Goal: Transaction & Acquisition: Purchase product/service

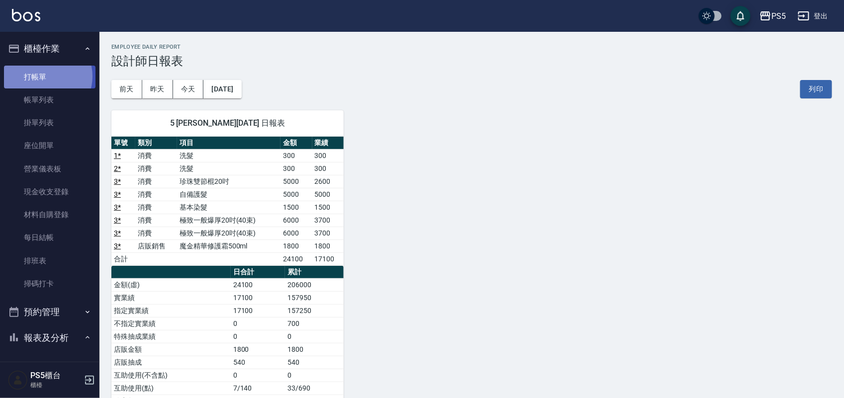
drag, startPoint x: 45, startPoint y: 76, endPoint x: 45, endPoint y: 71, distance: 5.5
click at [45, 75] on link "打帳單" at bounding box center [49, 77] width 91 height 23
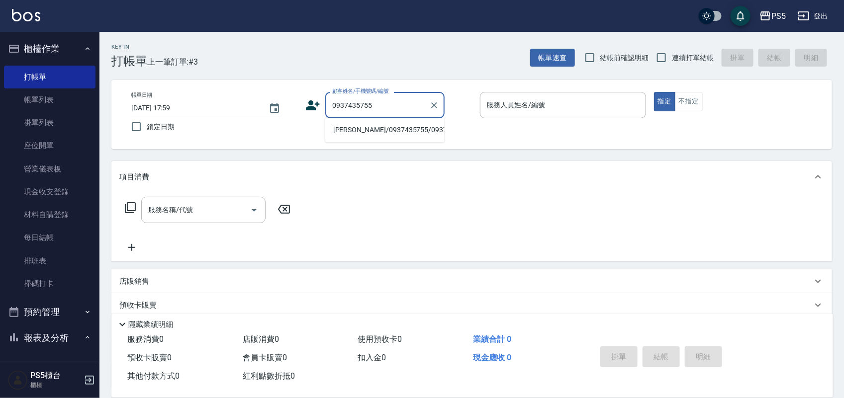
click at [355, 135] on li "[PERSON_NAME]/0937435755/0937435755" at bounding box center [384, 130] width 119 height 16
type input "[PERSON_NAME]/0937435755/0937435755"
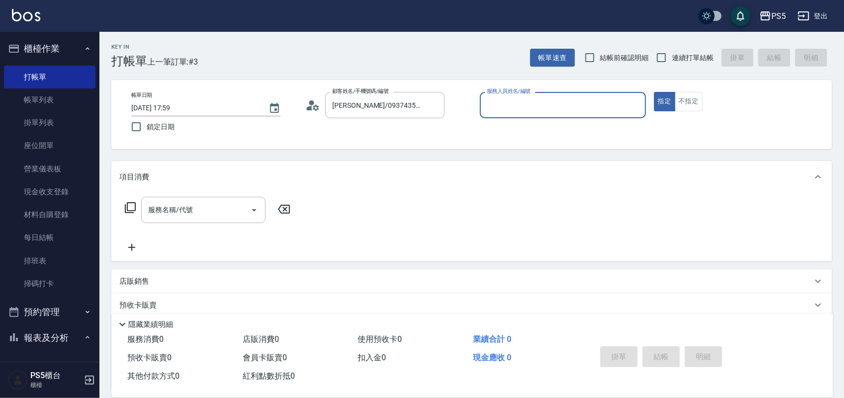
click at [308, 105] on icon at bounding box center [312, 105] width 15 height 15
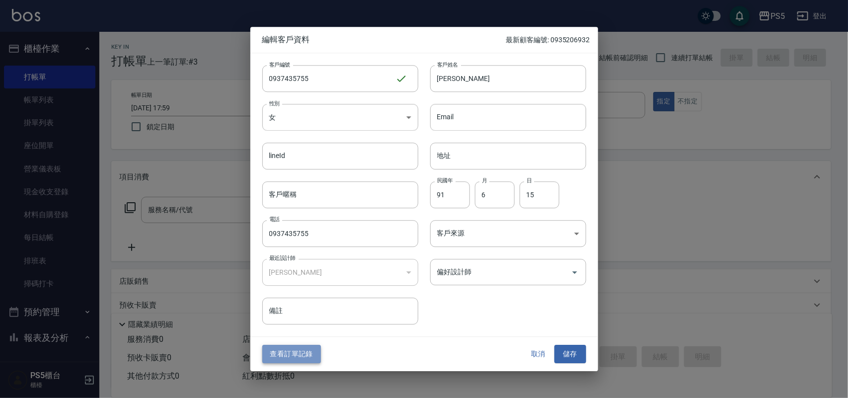
click at [306, 350] on button "查看訂單記錄" at bounding box center [291, 354] width 59 height 18
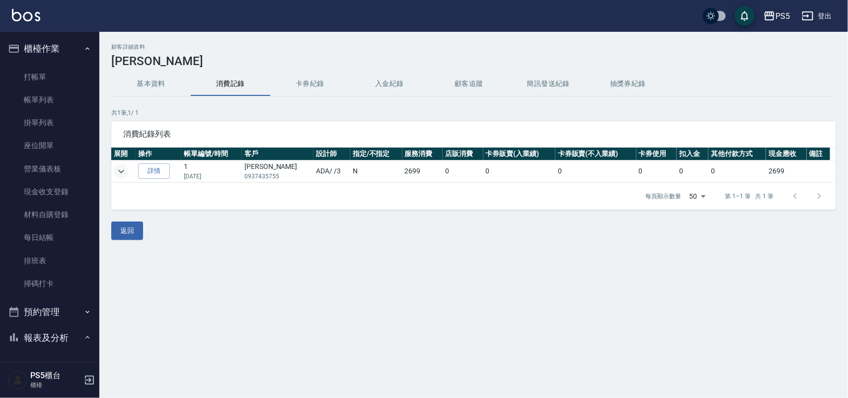
click at [120, 173] on icon "expand row" at bounding box center [121, 172] width 12 height 12
drag, startPoint x: 244, startPoint y: 172, endPoint x: 292, endPoint y: 174, distance: 48.3
click at [292, 174] on tr "詳情 1 [DATE] [PERSON_NAME]0937435755 ADA / /3 N 2699 0 0 0 0 0 0 2699" at bounding box center [473, 172] width 725 height 22
copy tr "[PERSON_NAME]0937435755"
click at [58, 81] on link "打帳單" at bounding box center [49, 77] width 91 height 23
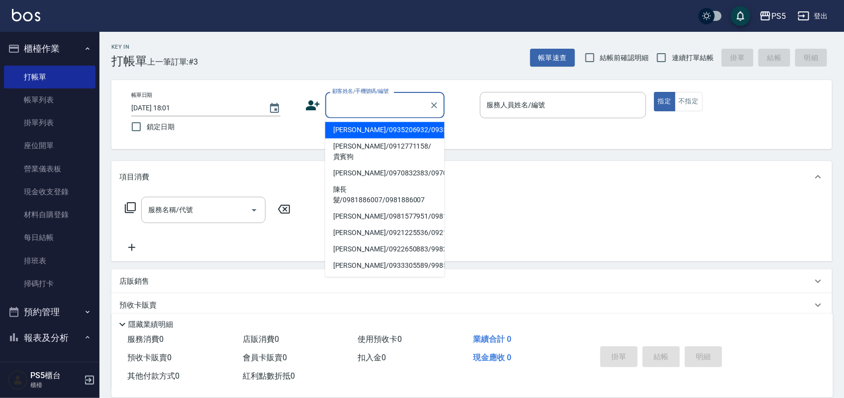
click at [366, 107] on input "顧客姓名/手機號碼/編號" at bounding box center [377, 104] width 95 height 17
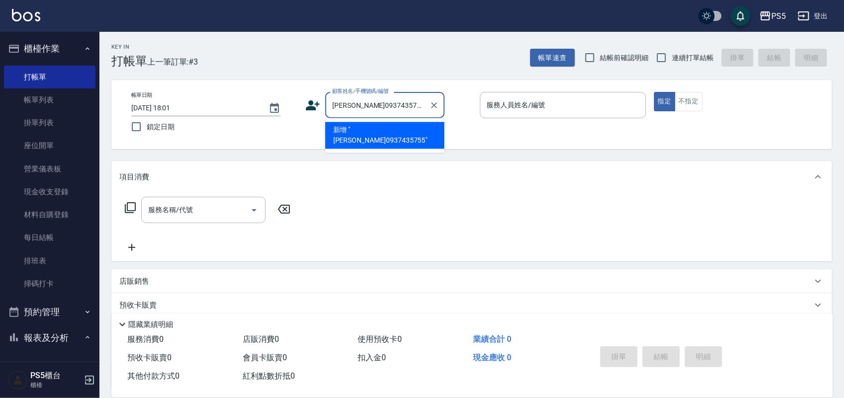
click at [367, 103] on input "[PERSON_NAME]0937435755" at bounding box center [377, 104] width 95 height 17
drag, startPoint x: 367, startPoint y: 103, endPoint x: 257, endPoint y: 112, distance: 109.7
click at [257, 112] on div "帳單日期 [DATE] 18:01 鎖定日期 顧客姓名/手機號碼/編號 [PERSON_NAME] 0937435755 顧客姓名/手機號碼/編號 服務人員姓…" at bounding box center [471, 114] width 696 height 45
click at [394, 103] on input "0937435755" at bounding box center [377, 104] width 95 height 17
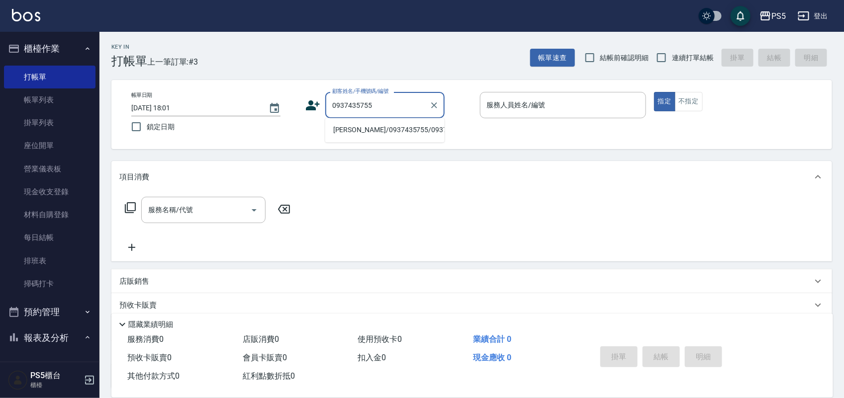
click at [374, 131] on li "[PERSON_NAME]/0937435755/0937435755" at bounding box center [384, 130] width 119 height 16
type input "[PERSON_NAME]/0937435755/0937435755"
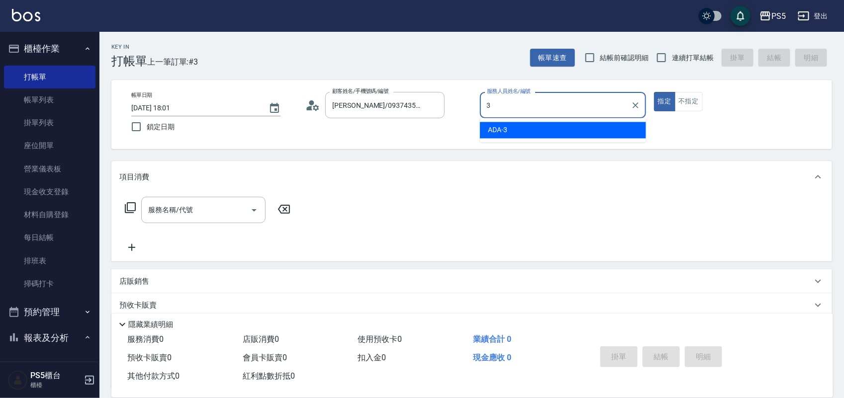
type input "ADA-3"
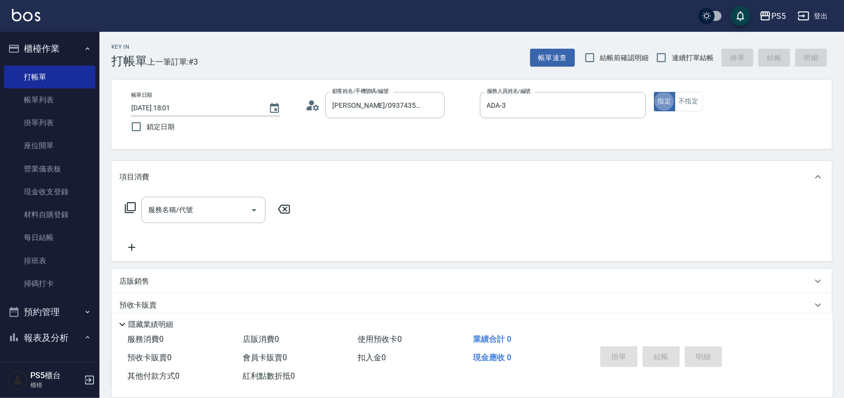
type button "true"
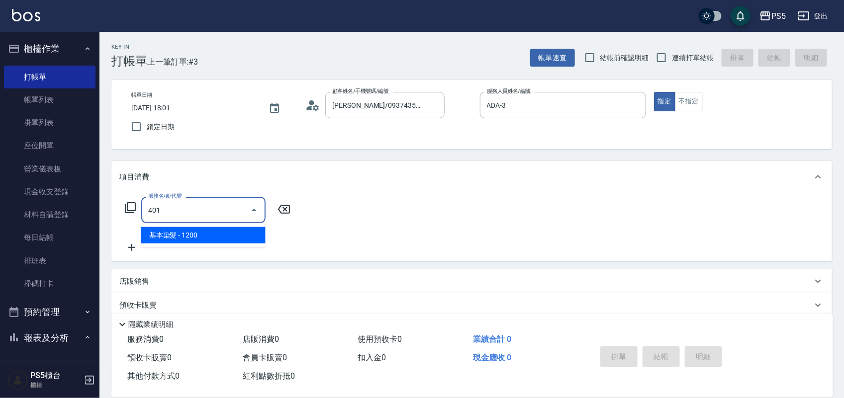
type input "基本染髮(401)"
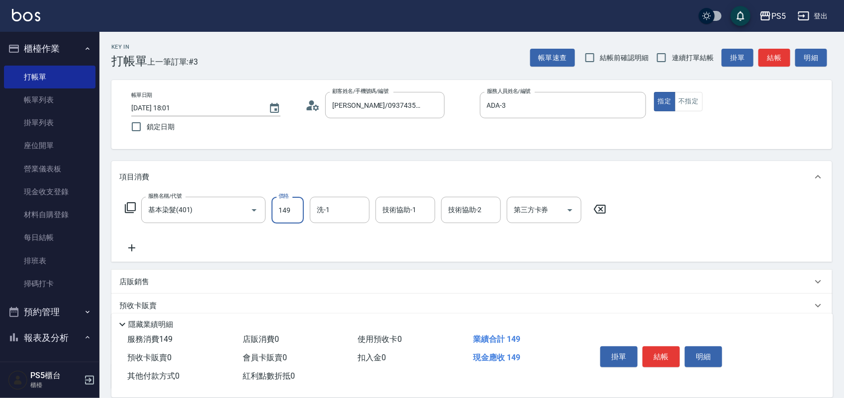
type input "1499"
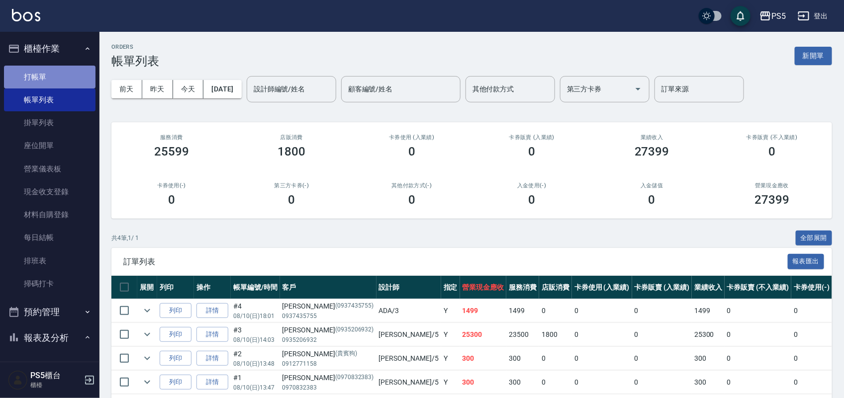
click at [59, 70] on link "打帳單" at bounding box center [49, 77] width 91 height 23
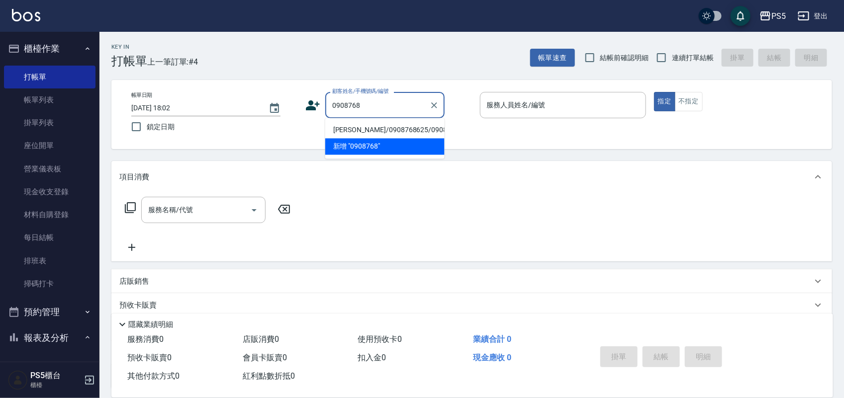
click at [385, 136] on li "[PERSON_NAME]/0908768625/0908768625" at bounding box center [384, 130] width 119 height 16
type input "[PERSON_NAME]/0908768625/0908768625"
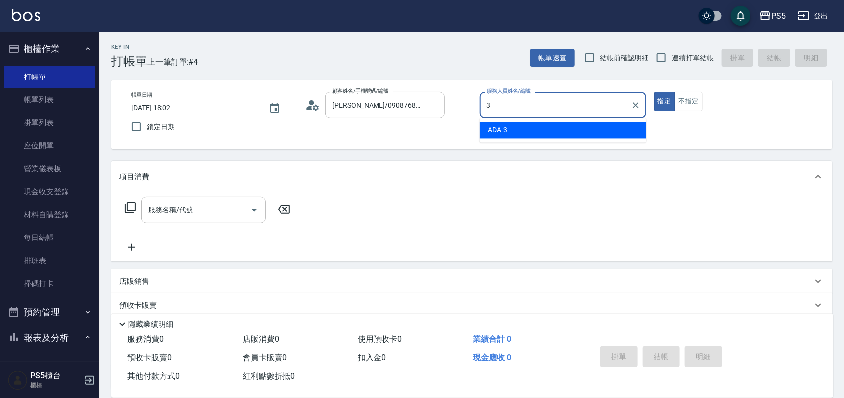
type input "ADA-3"
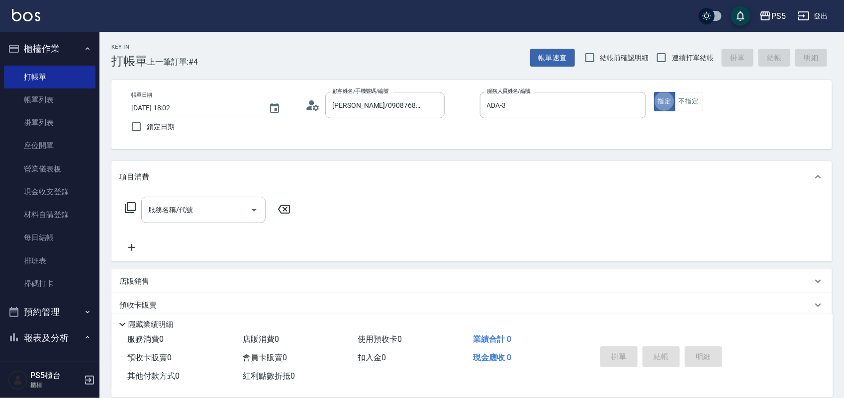
type button "true"
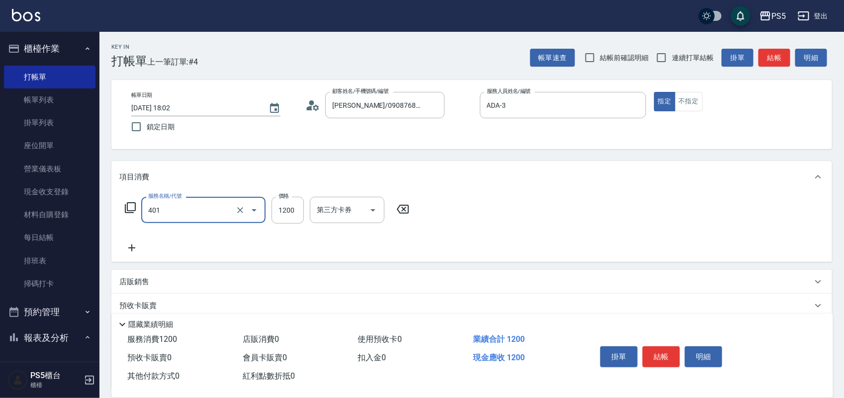
type input "基本染髮(401)"
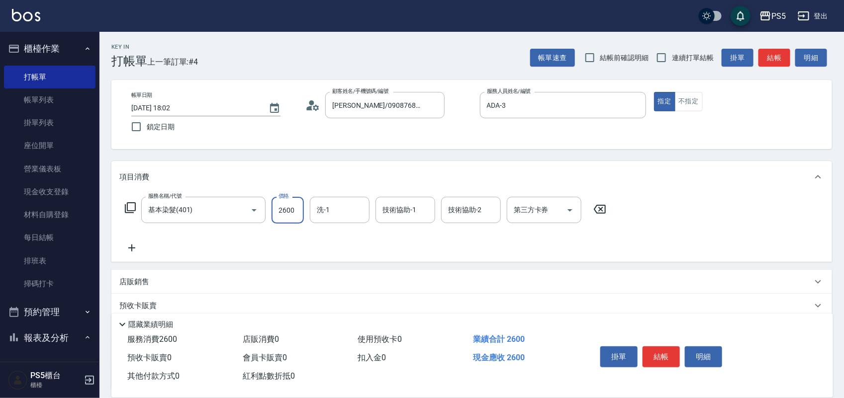
type input "2600"
click at [390, 222] on div "技術協助-1" at bounding box center [405, 210] width 60 height 26
type input "咚咚-30"
click at [358, 219] on div "洗-1" at bounding box center [340, 210] width 60 height 26
type input "30"
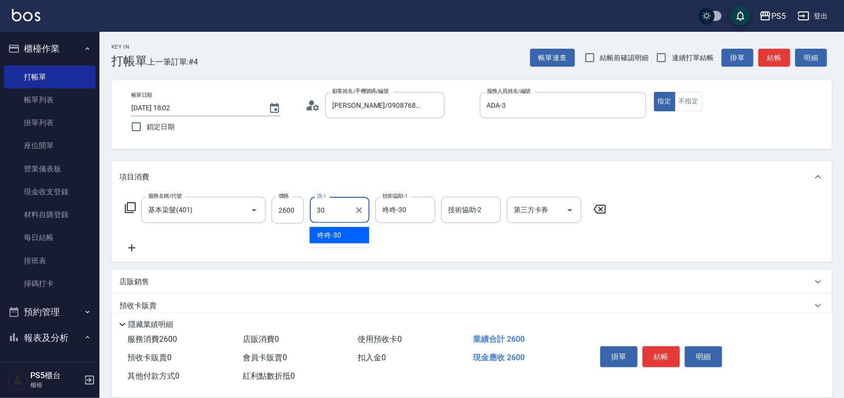
type input "咚咚-30."
type input "咚咚-30"
click at [435, 145] on div "帳單日期 [DATE] 18:02 鎖定日期 顧客姓名/手機號碼/編號 [PERSON_NAME]/0908768625/0908768625 顧客姓名/手機…" at bounding box center [471, 114] width 720 height 69
click at [665, 354] on button "結帳" at bounding box center [660, 356] width 37 height 21
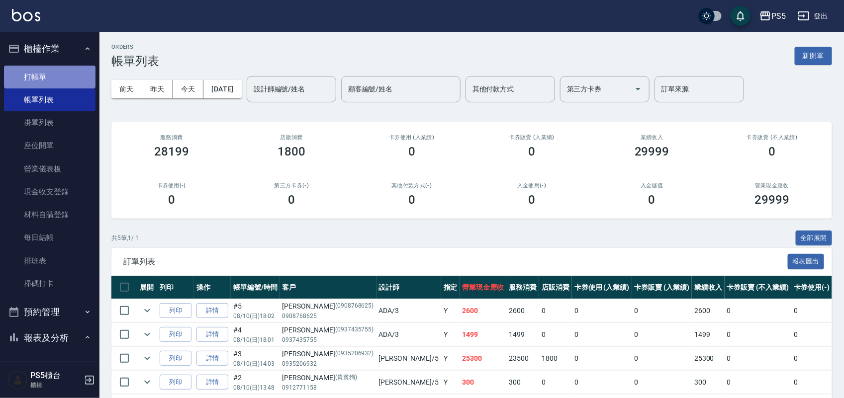
click at [57, 76] on link "打帳單" at bounding box center [49, 77] width 91 height 23
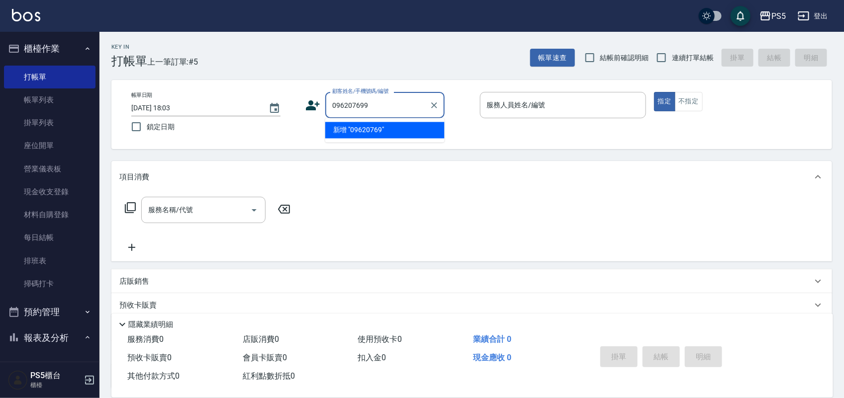
type input "0962076997"
drag, startPoint x: 387, startPoint y: 102, endPoint x: 316, endPoint y: 117, distance: 72.2
click at [316, 117] on div "顧客姓名/手機號碼/編號 0962076997 顧客姓名/手機號碼/編號" at bounding box center [388, 105] width 166 height 26
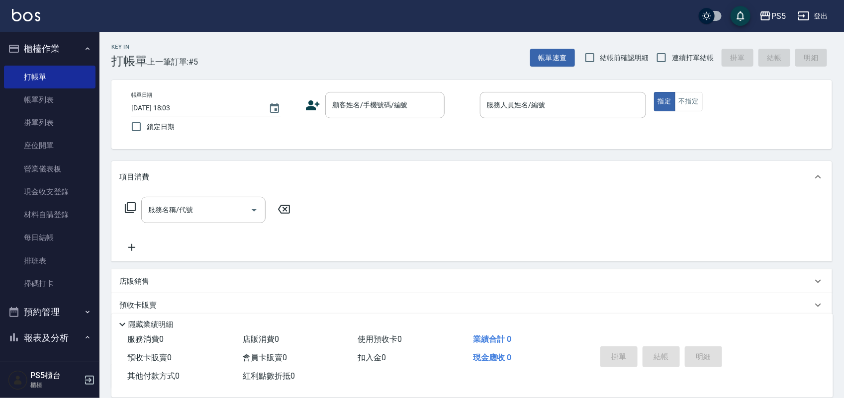
click at [309, 107] on icon at bounding box center [313, 105] width 14 height 10
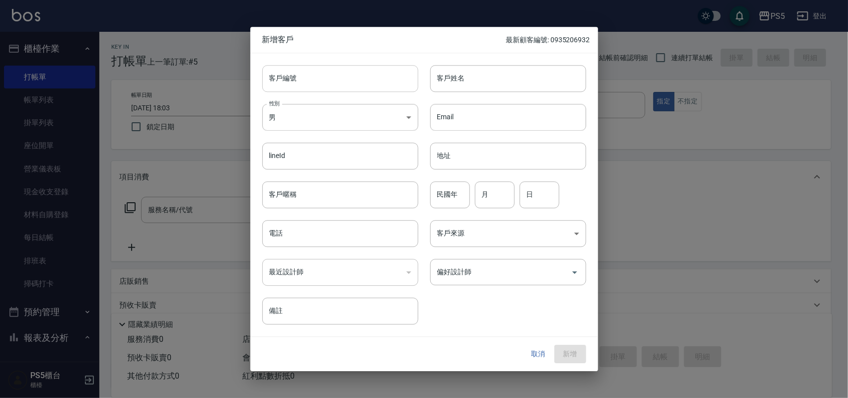
click at [312, 71] on input "客戶編號" at bounding box center [340, 78] width 156 height 27
paste input "0962076997"
type input "0962076997"
click at [322, 225] on input "電話" at bounding box center [340, 233] width 156 height 27
paste input "0962076997"
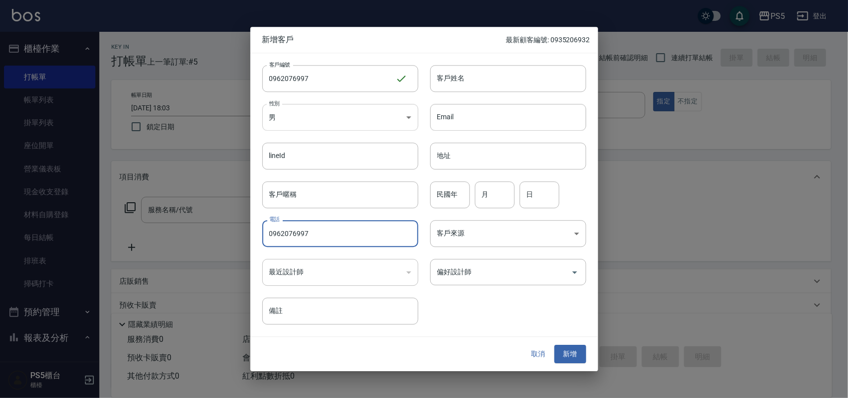
type input "0962076997"
click at [314, 118] on body "PS5 登出 櫃檯作業 打帳單 帳單列表 掛單列表 座位開單 營業儀表板 現金收支登錄 材料自購登錄 每日結帳 排班表 掃碼打卡 預約管理 預約管理 單日預約…" at bounding box center [424, 242] width 848 height 484
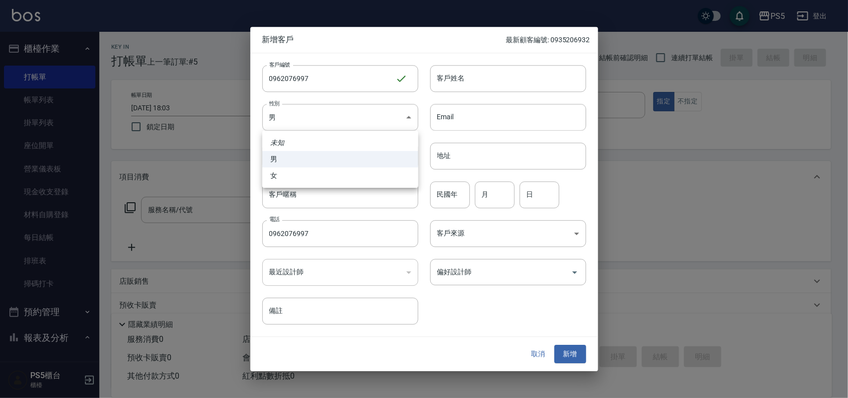
click at [322, 174] on li "女" at bounding box center [340, 176] width 156 height 16
type input "[DEMOGRAPHIC_DATA]"
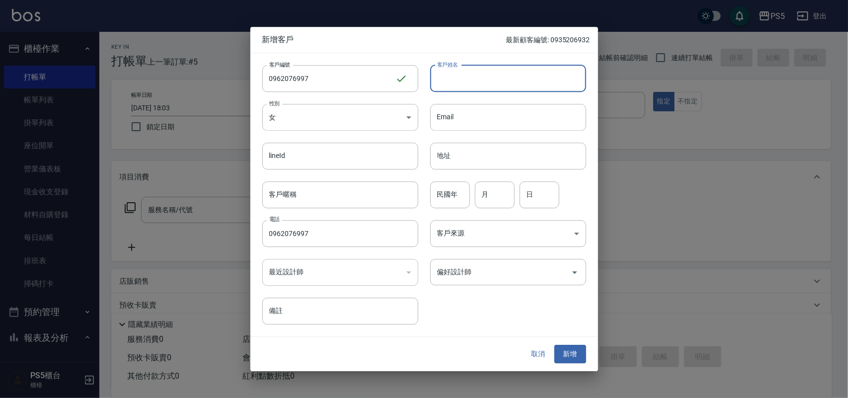
click at [447, 80] on input "客戶姓名" at bounding box center [508, 78] width 156 height 27
type input "[PERSON_NAME]"
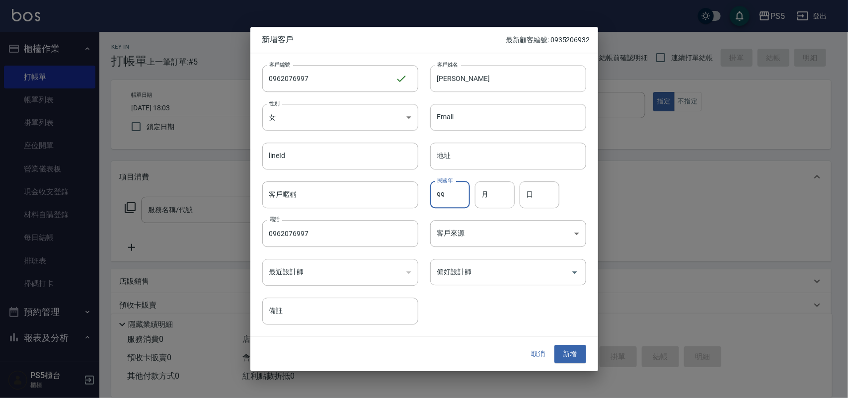
type input "99"
type input "3"
type input "21"
drag, startPoint x: 567, startPoint y: 349, endPoint x: 402, endPoint y: 162, distance: 250.0
click at [565, 347] on button "新增" at bounding box center [571, 354] width 32 height 18
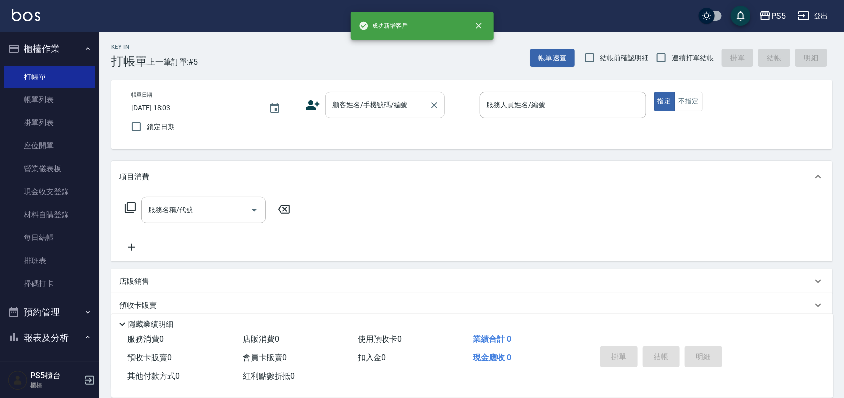
click at [384, 115] on div "顧客姓名/手機號碼/編號" at bounding box center [384, 105] width 119 height 26
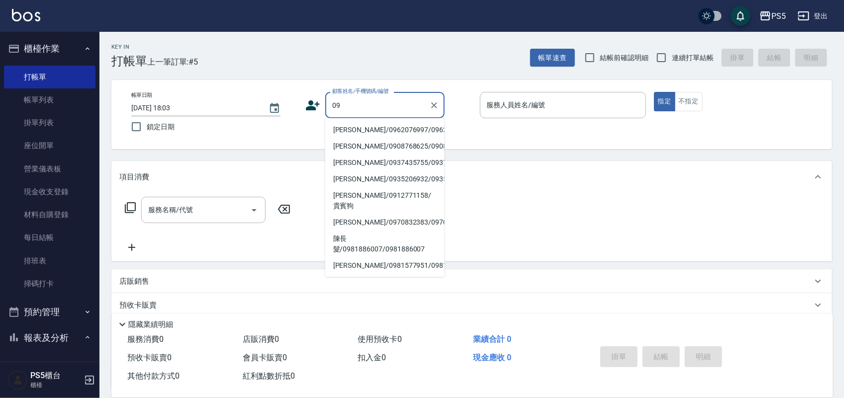
click at [343, 131] on li "[PERSON_NAME]/0962076997/0962076997" at bounding box center [384, 130] width 119 height 16
type input "[PERSON_NAME]/0962076997/0962076997"
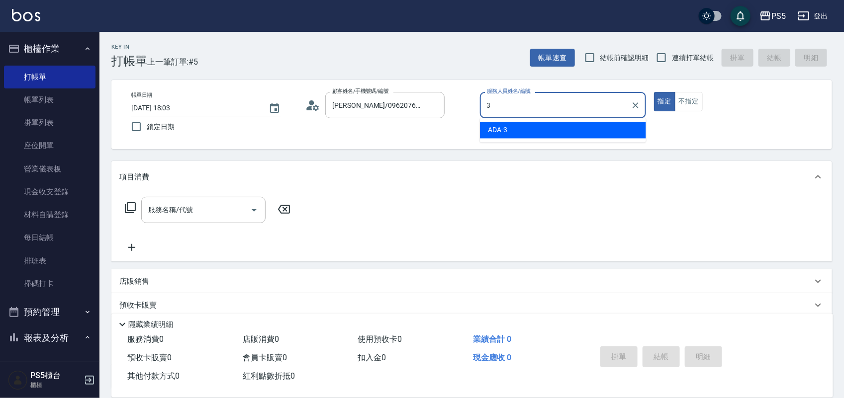
type input "ADA-3"
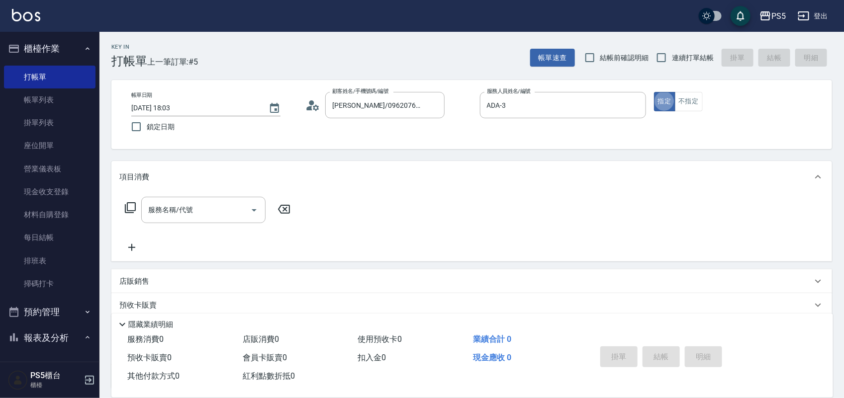
type button "true"
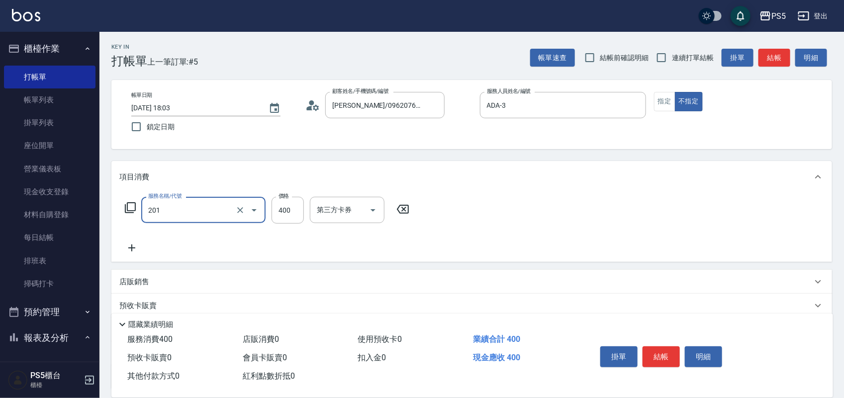
type input "洗剪400(201)"
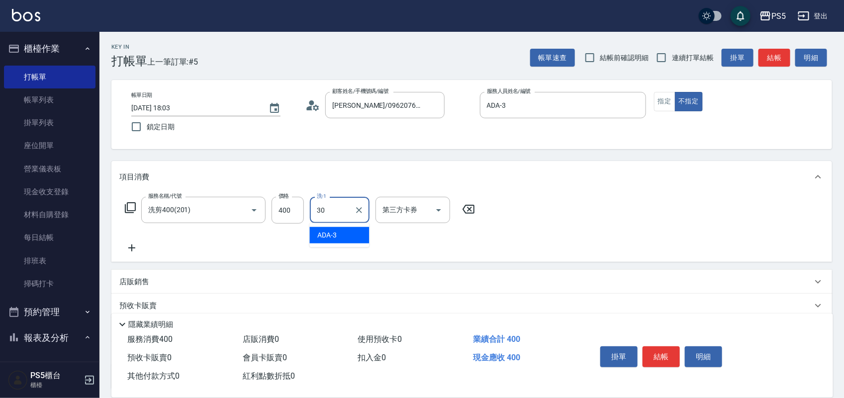
type input "咚咚-30"
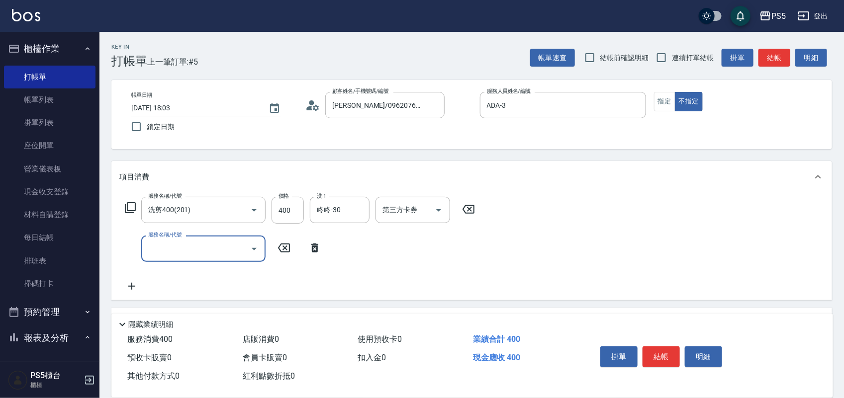
click at [307, 249] on icon at bounding box center [314, 248] width 25 height 12
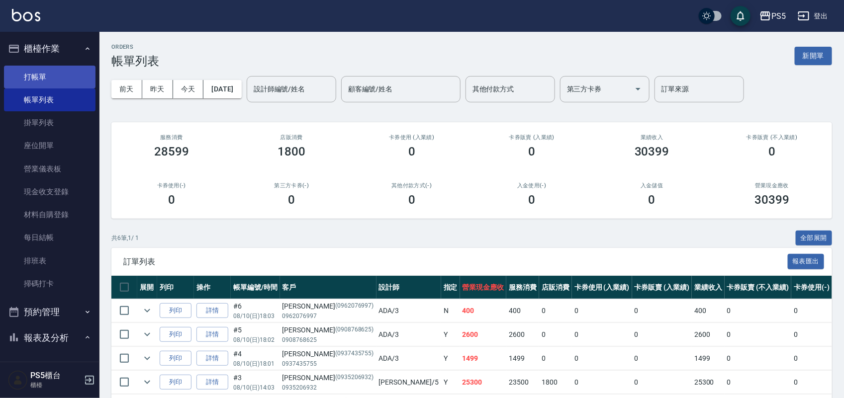
click at [46, 76] on link "打帳單" at bounding box center [49, 77] width 91 height 23
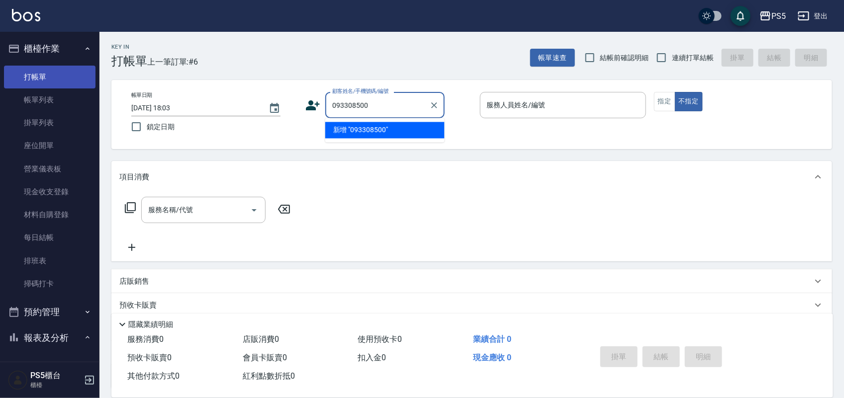
type input "0933085000"
drag, startPoint x: 383, startPoint y: 102, endPoint x: 323, endPoint y: 108, distance: 60.0
click at [323, 108] on div "顧客姓名/手機號碼/編號 0933085000 顧客姓名/手機號碼/編號" at bounding box center [388, 105] width 166 height 26
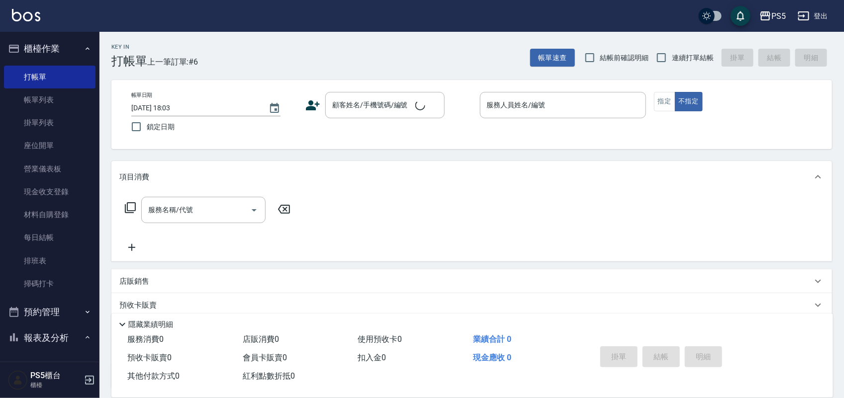
click at [309, 100] on icon at bounding box center [312, 105] width 15 height 15
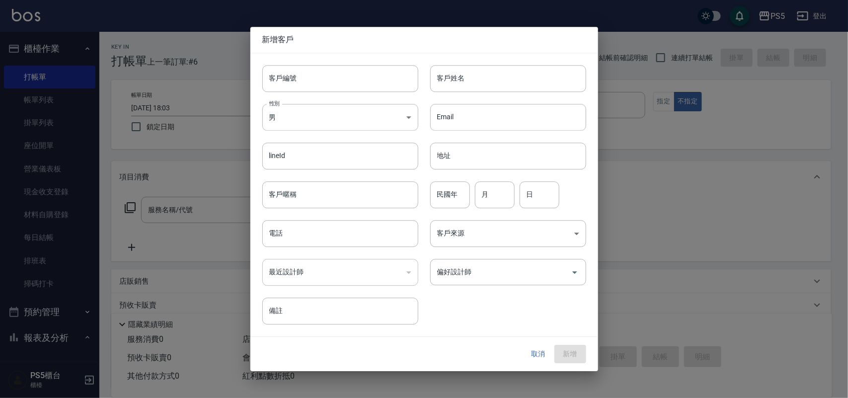
click at [301, 59] on div "客戶編號 客戶編號" at bounding box center [335, 72] width 168 height 39
click at [299, 76] on input "客戶編號" at bounding box center [340, 78] width 156 height 27
paste input "0933085000"
type input "0933085000"
click at [311, 230] on input "電話" at bounding box center [340, 233] width 156 height 27
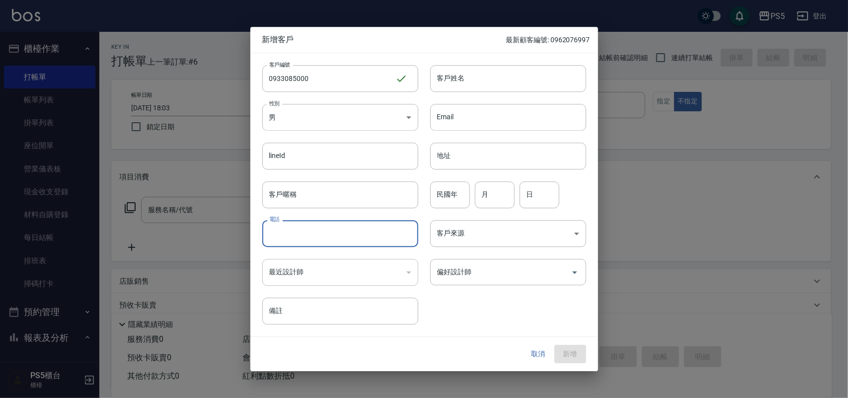
paste input "0933085000"
type input "0933085000"
click at [303, 112] on body "PS5 登出 櫃檯作業 打帳單 帳單列表 掛單列表 座位開單 營業儀表板 現金收支登錄 材料自購登錄 每日結帳 排班表 掃碼打卡 預約管理 預約管理 單日預約…" at bounding box center [424, 242] width 848 height 484
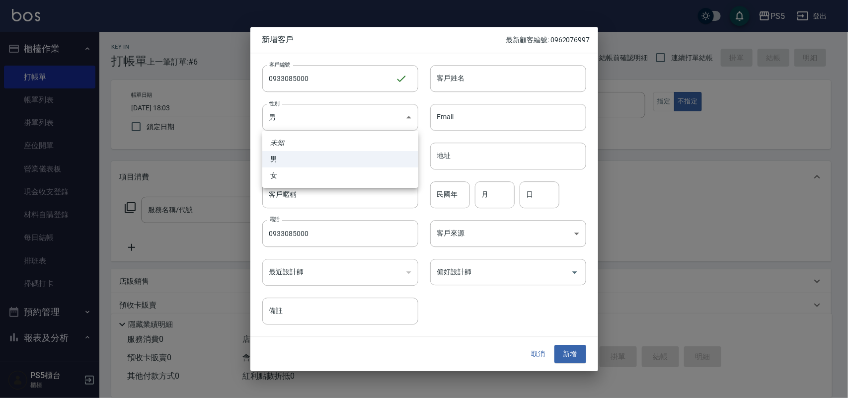
click at [309, 167] on li "男" at bounding box center [340, 159] width 156 height 16
click at [332, 118] on body "PS5 登出 櫃檯作業 打帳單 帳單列表 掛單列表 座位開單 營業儀表板 現金收支登錄 材料自購登錄 每日結帳 排班表 掃碼打卡 預約管理 預約管理 單日預約…" at bounding box center [424, 242] width 848 height 484
click at [316, 173] on li "女" at bounding box center [340, 176] width 156 height 16
type input "[DEMOGRAPHIC_DATA]"
click at [477, 78] on input "客戶姓名" at bounding box center [508, 78] width 156 height 27
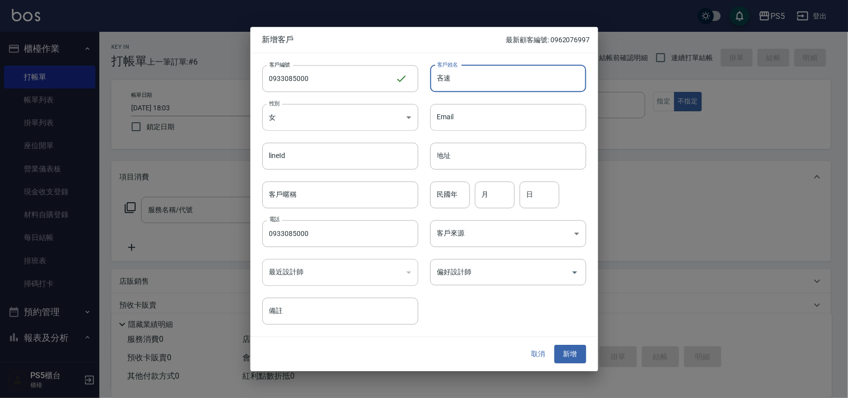
type input "吝"
type input "[PERSON_NAME]"
type input "73"
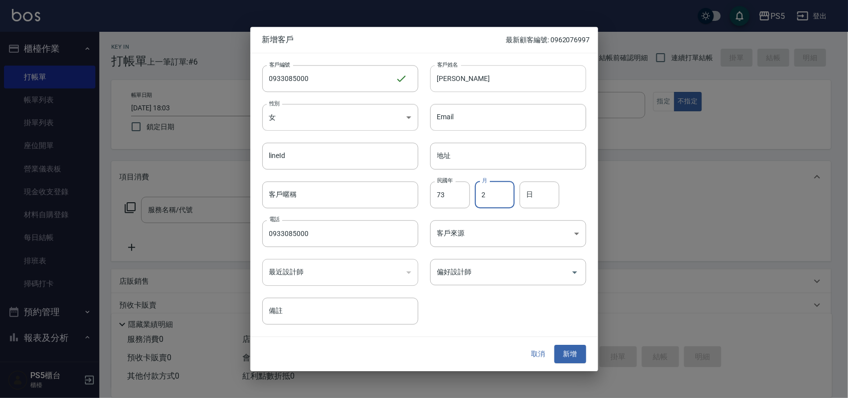
type input "2"
type input "16"
click at [577, 353] on button "新增" at bounding box center [571, 354] width 32 height 18
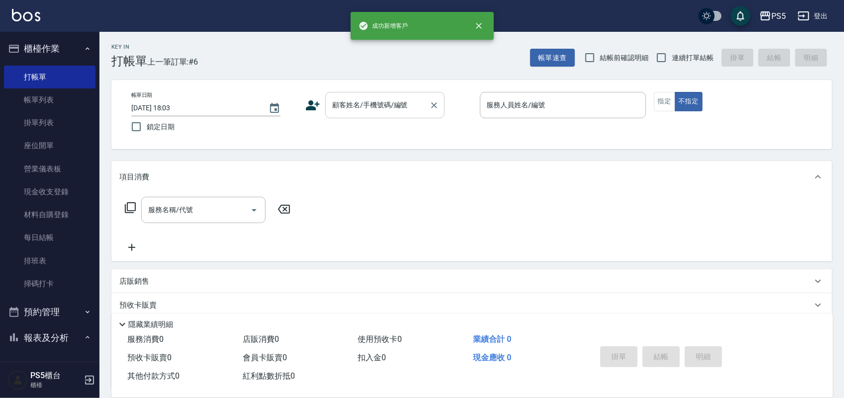
click at [384, 110] on input "顧客姓名/手機號碼/編號" at bounding box center [377, 104] width 95 height 17
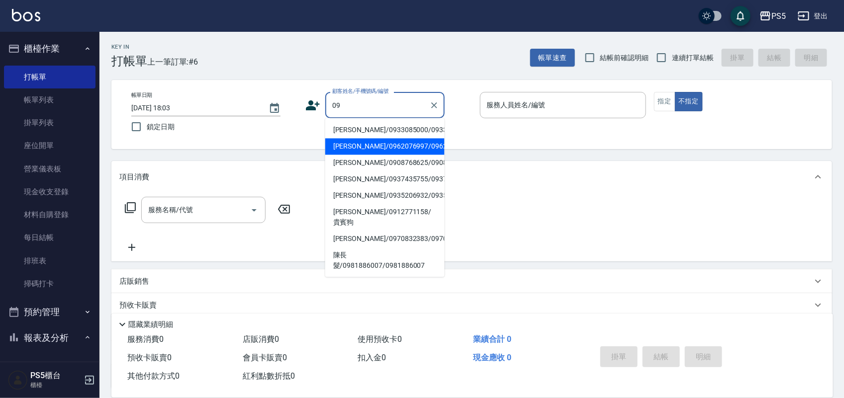
click at [363, 132] on li "[PERSON_NAME]/0933085000/0933085000" at bounding box center [384, 130] width 119 height 16
type input "[PERSON_NAME]/0933085000/0933085000"
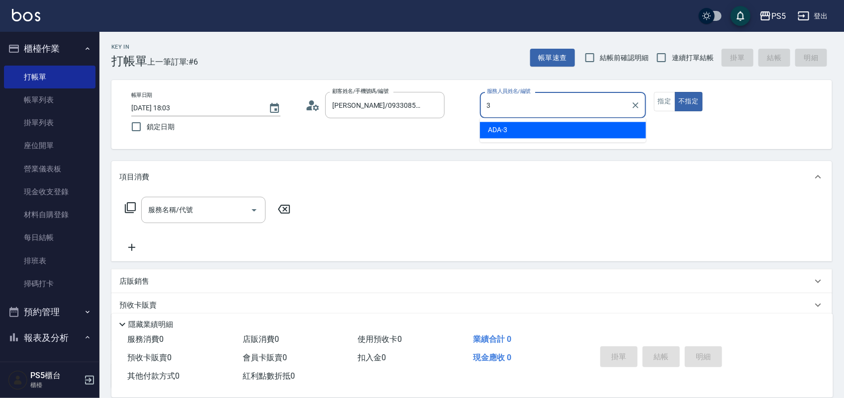
type input "ADA-3"
type button "false"
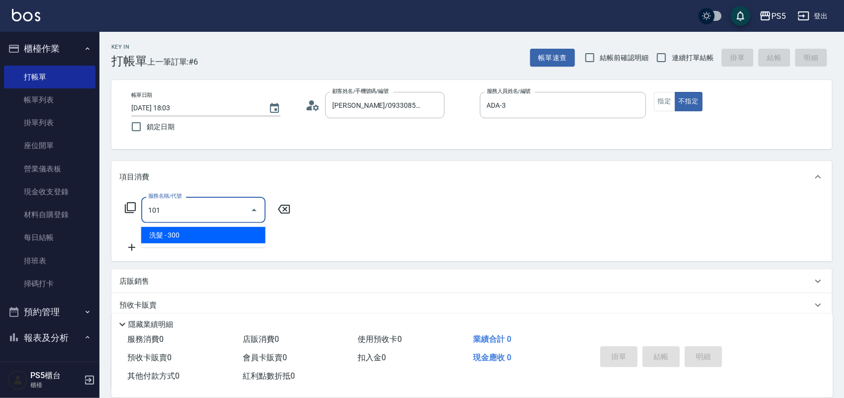
type input "洗髮(101)"
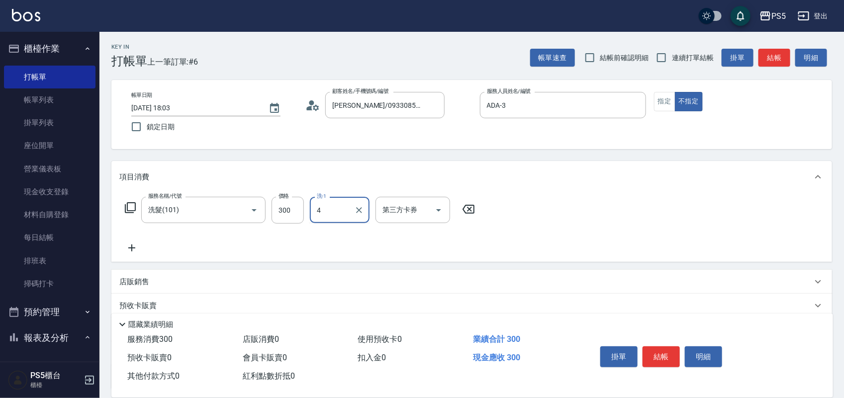
type input "4"
click at [305, 210] on div "服務名稱/代號 洗髮(101) 服務名稱/代號 價格 300 價格 洗-1 洗-1 第三方卡券 第三方卡券" at bounding box center [299, 210] width 361 height 27
click at [302, 205] on input "300" at bounding box center [287, 210] width 32 height 27
type input "400"
type input "咚咚-30"
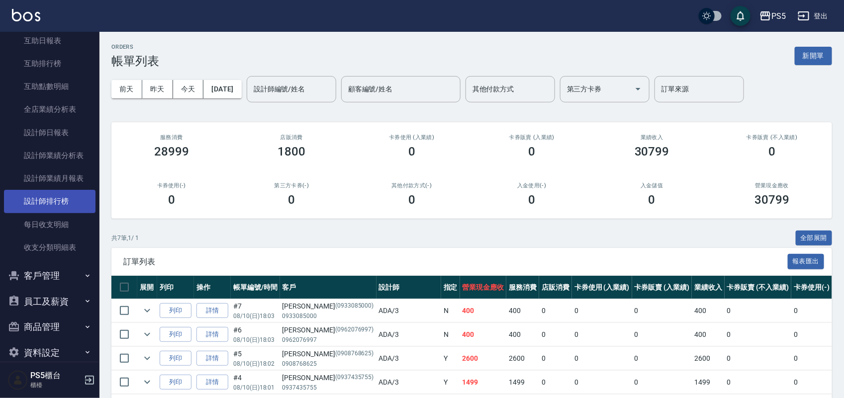
scroll to position [373, 0]
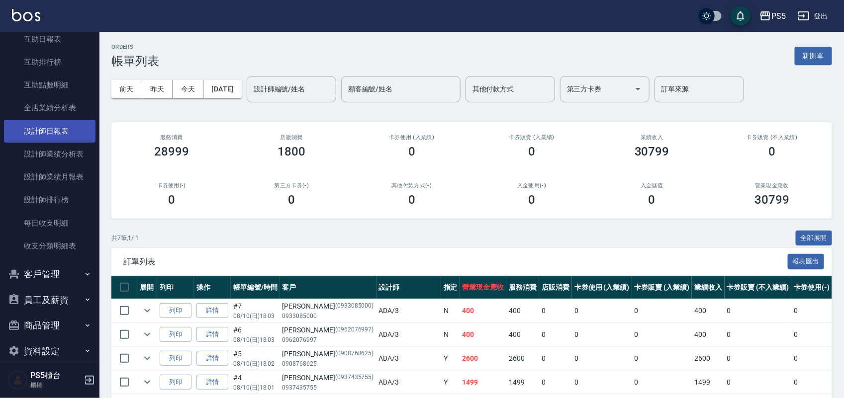
click at [57, 132] on link "設計師日報表" at bounding box center [49, 131] width 91 height 23
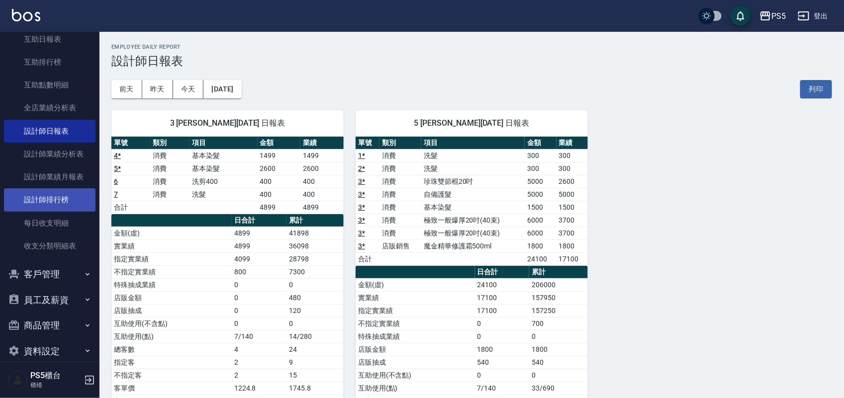
click at [73, 201] on link "設計師排行榜" at bounding box center [49, 199] width 91 height 23
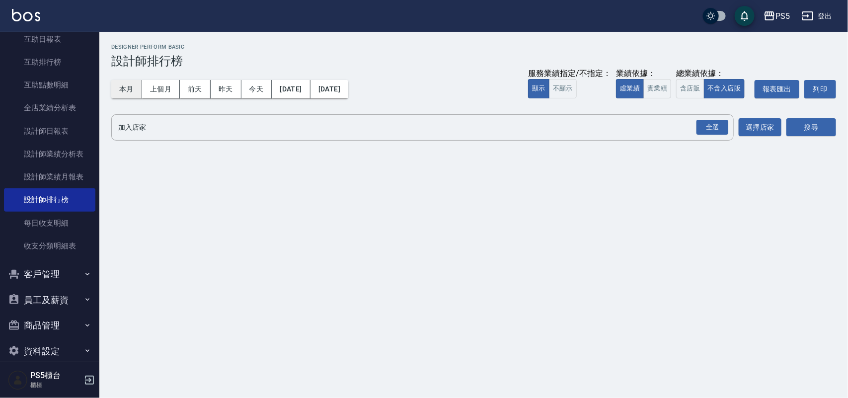
click at [119, 85] on button "本月" at bounding box center [126, 89] width 31 height 18
click at [665, 90] on button "實業績" at bounding box center [658, 88] width 28 height 19
click at [722, 123] on div "全選" at bounding box center [713, 127] width 32 height 15
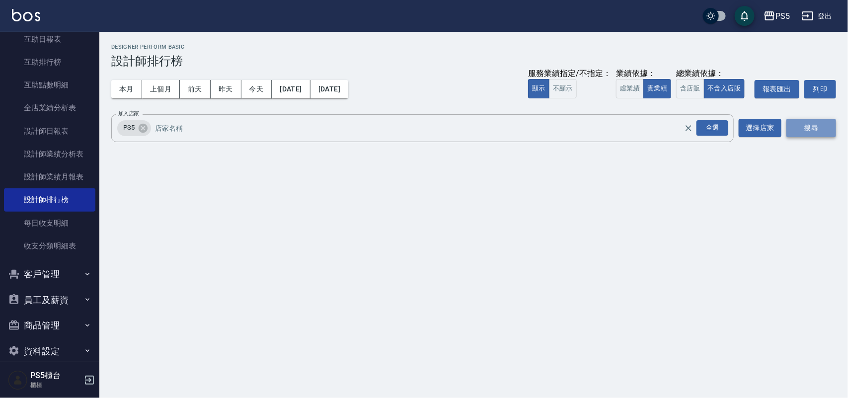
click at [796, 124] on button "搜尋" at bounding box center [812, 128] width 50 height 18
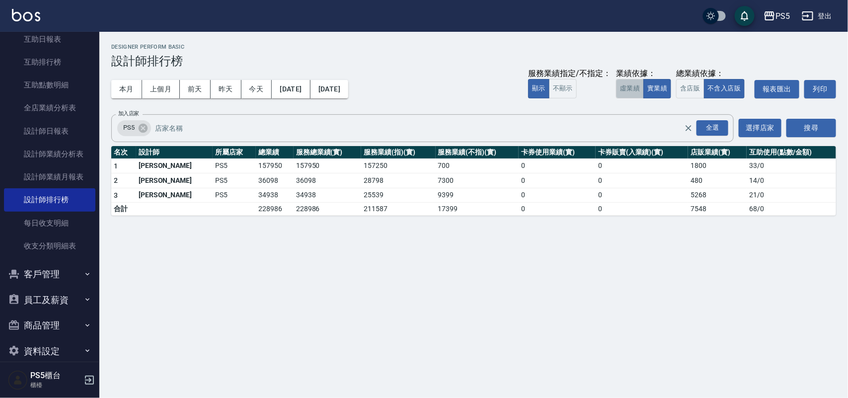
click at [627, 84] on button "虛業績" at bounding box center [630, 88] width 28 height 19
click at [657, 85] on button "實業績" at bounding box center [658, 88] width 28 height 19
click at [61, 135] on link "設計師日報表" at bounding box center [49, 131] width 91 height 23
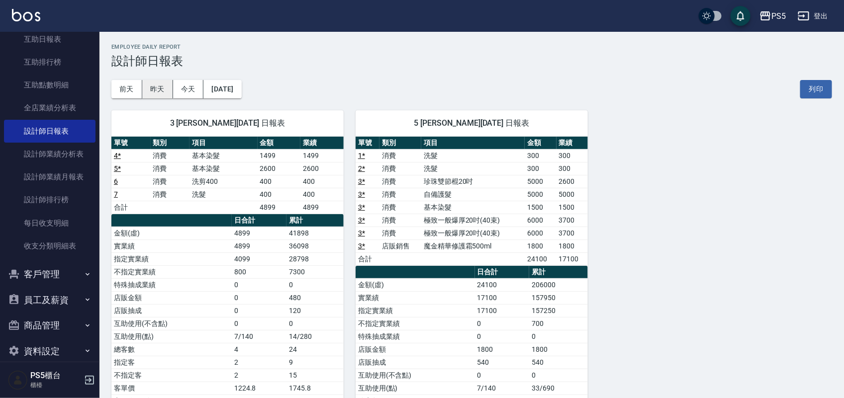
click at [165, 87] on button "昨天" at bounding box center [157, 89] width 31 height 18
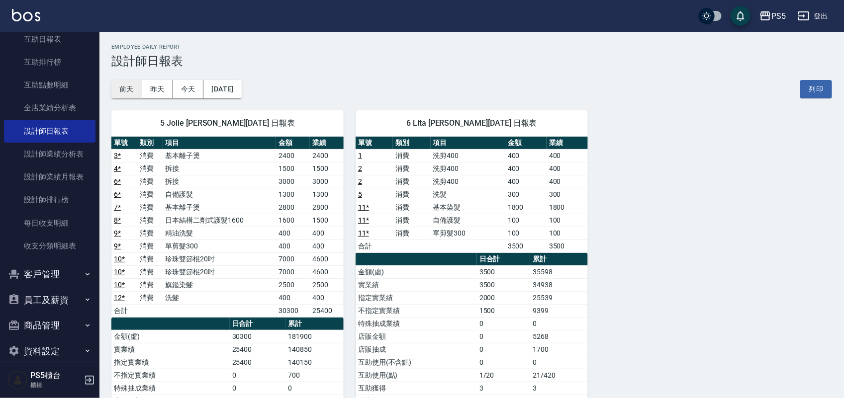
click at [132, 89] on button "前天" at bounding box center [126, 89] width 31 height 18
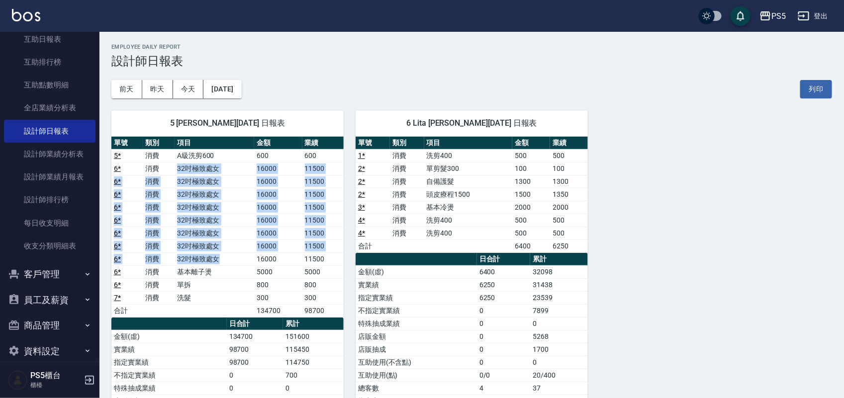
drag, startPoint x: 176, startPoint y: 168, endPoint x: 239, endPoint y: 264, distance: 114.7
click at [239, 264] on tbody "5 * 消費 A級洗剪600 600 600 6 * 消費 32吋極致處女 16000 11500 6 * 消費 32吋極致處女 16000 11500 6 …" at bounding box center [227, 233] width 232 height 168
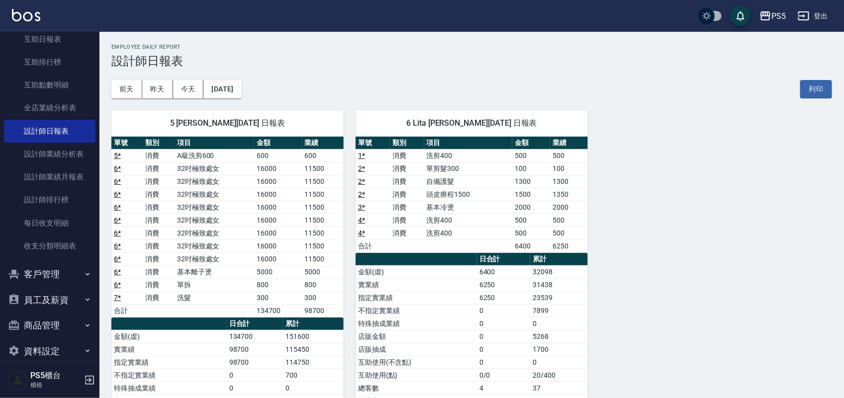
click at [304, 31] on div "PS5 登出" at bounding box center [422, 16] width 844 height 32
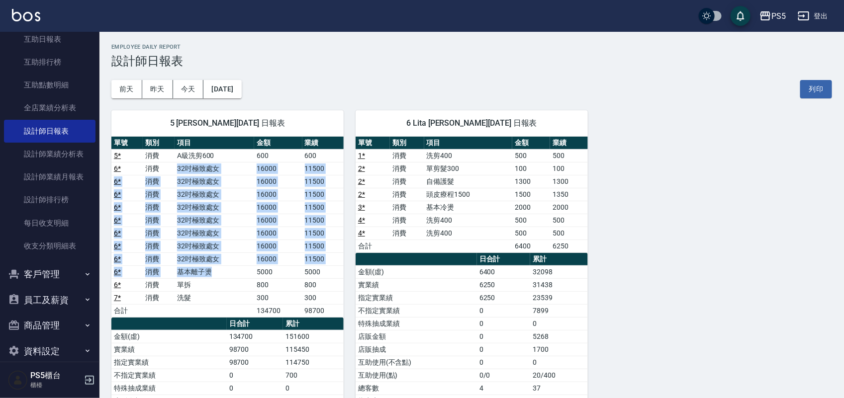
drag, startPoint x: 177, startPoint y: 165, endPoint x: 225, endPoint y: 273, distance: 118.2
click at [225, 273] on tbody "5 * 消費 A級洗剪600 600 600 6 * 消費 32吋極致處女 16000 11500 6 * 消費 32吋極致處女 16000 11500 6 …" at bounding box center [227, 233] width 232 height 168
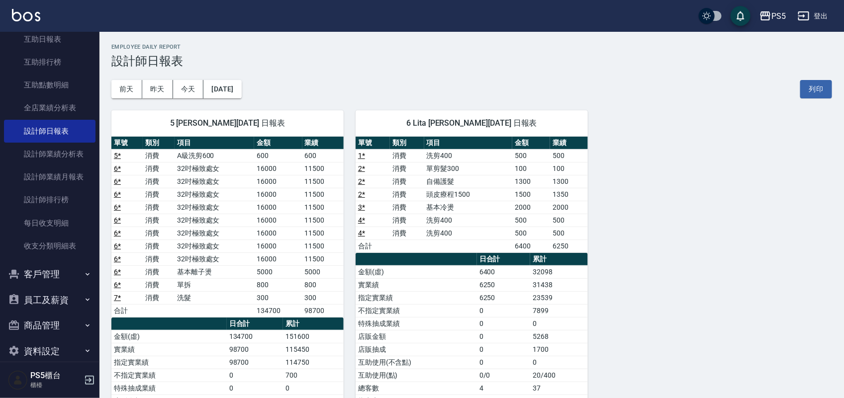
click at [279, 62] on h3 "設計師日報表" at bounding box center [471, 61] width 720 height 14
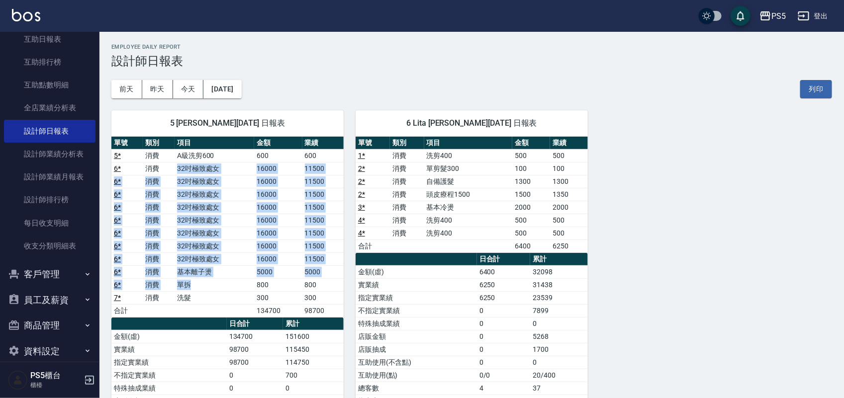
drag, startPoint x: 176, startPoint y: 168, endPoint x: 225, endPoint y: 281, distance: 122.7
click at [225, 281] on tbody "5 * 消費 A級洗剪600 600 600 6 * 消費 32吋極致處女 16000 11500 6 * 消費 32吋極致處女 16000 11500 6 …" at bounding box center [227, 233] width 232 height 168
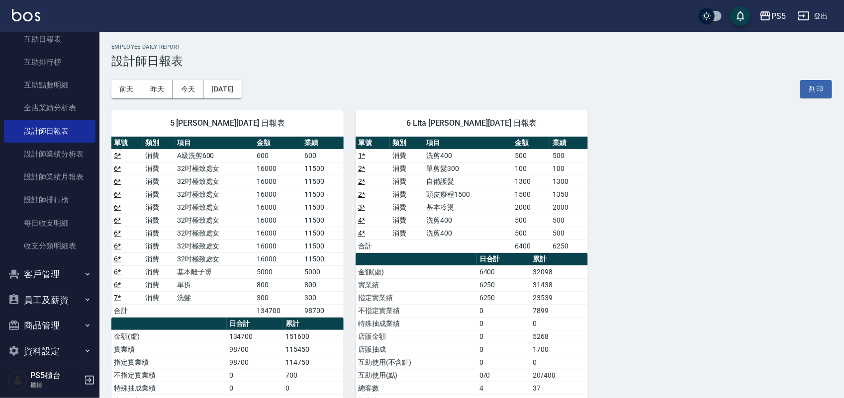
click at [342, 20] on div "PS5 登出" at bounding box center [422, 16] width 844 height 32
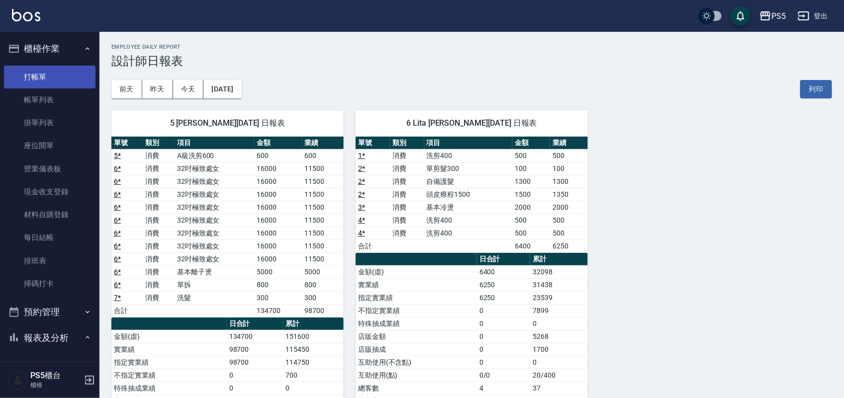
click at [49, 73] on link "打帳單" at bounding box center [49, 77] width 91 height 23
